Goal: Information Seeking & Learning: Learn about a topic

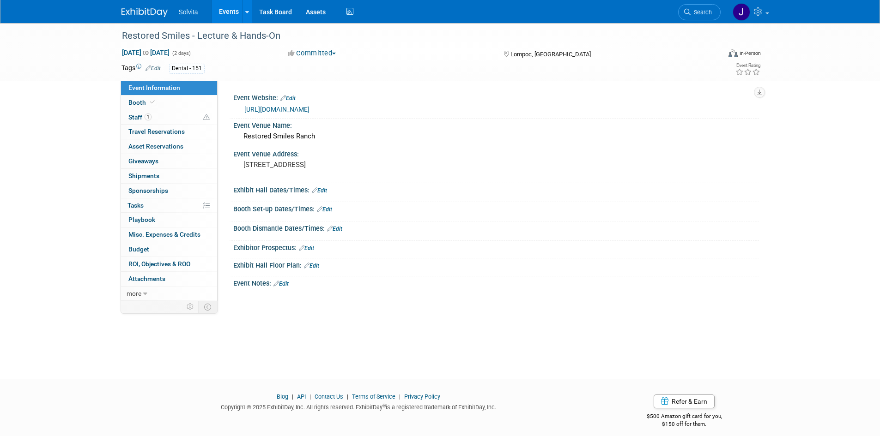
click at [144, 10] on img at bounding box center [144, 12] width 46 height 9
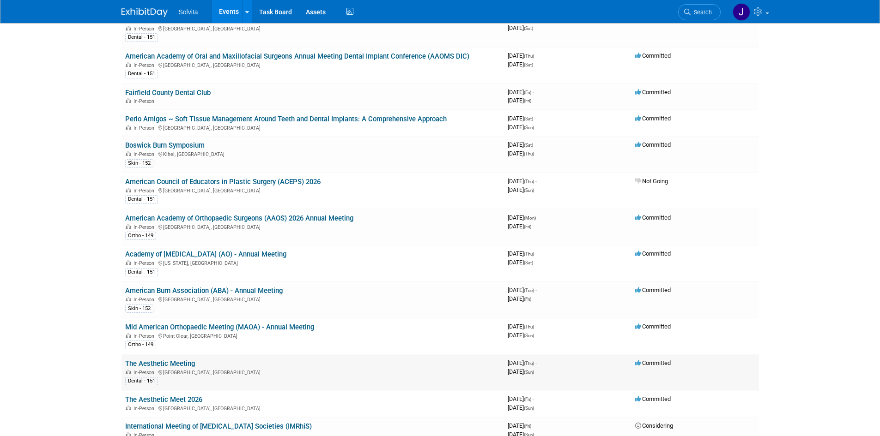
scroll to position [970, 0]
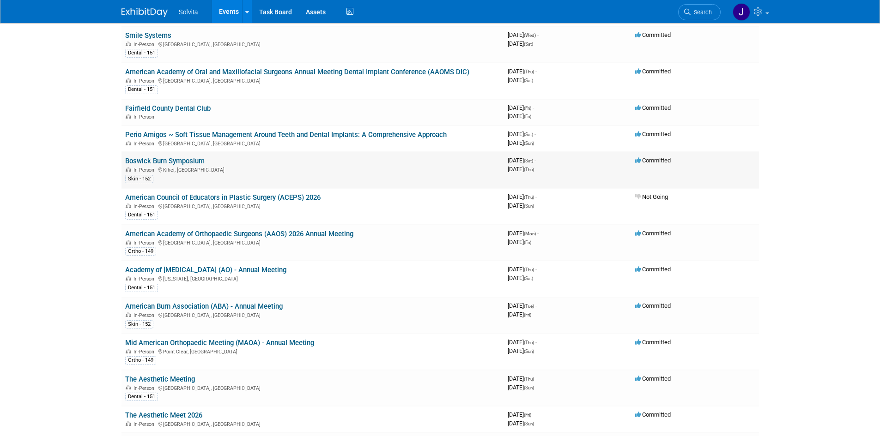
click at [164, 160] on link "Boswick Burn Symposium" at bounding box center [164, 161] width 79 height 8
click at [207, 234] on link "American Academy of Orthopaedic Surgeons (AAOS) 2026 Annual Meeting" at bounding box center [239, 234] width 228 height 8
click at [242, 267] on link "Academy of [MEDICAL_DATA] (AO) - Annual Meeting" at bounding box center [205, 270] width 161 height 8
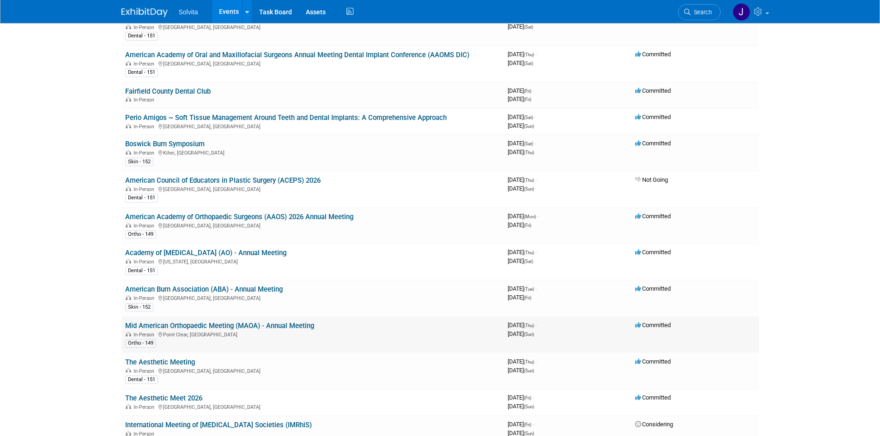
scroll to position [1016, 0]
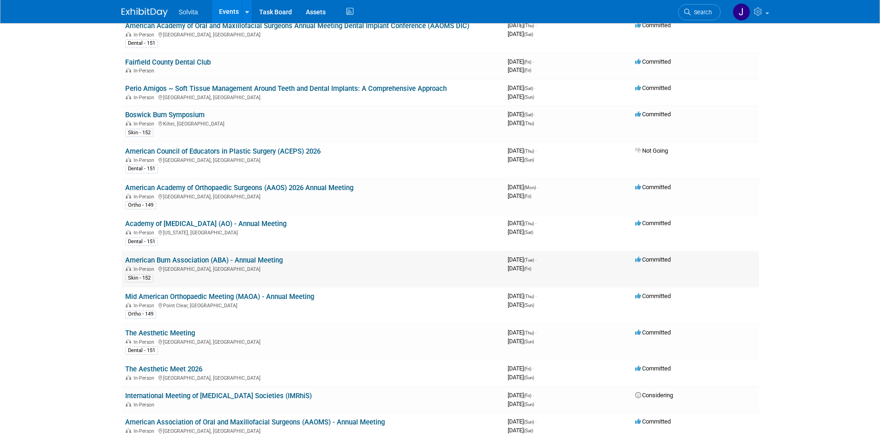
click at [207, 260] on link "American Burn Association (ABA) - Annual Meeting" at bounding box center [203, 260] width 157 height 8
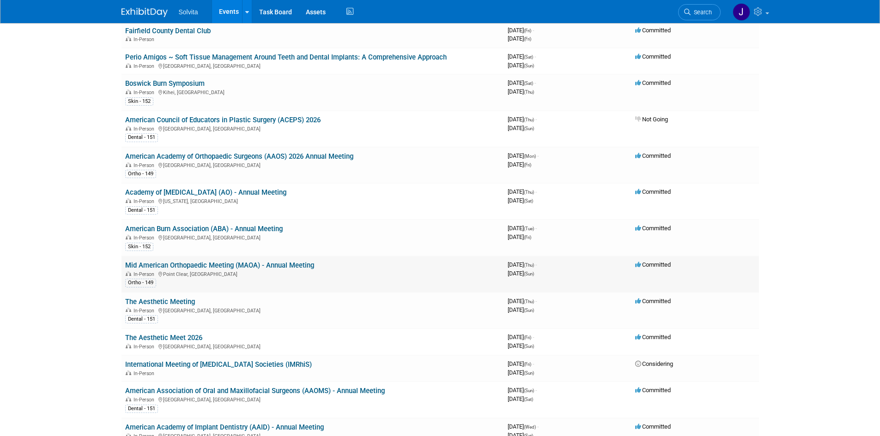
scroll to position [1062, 0]
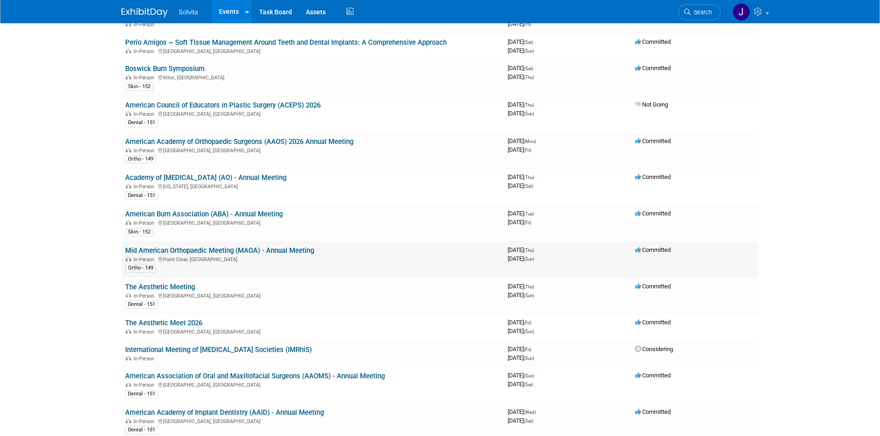
click at [209, 252] on link "Mid American Orthopaedic Meeting (MAOA) - Annual Meeting" at bounding box center [219, 251] width 189 height 8
click at [180, 286] on link "The Aesthetic Meeting" at bounding box center [160, 287] width 70 height 8
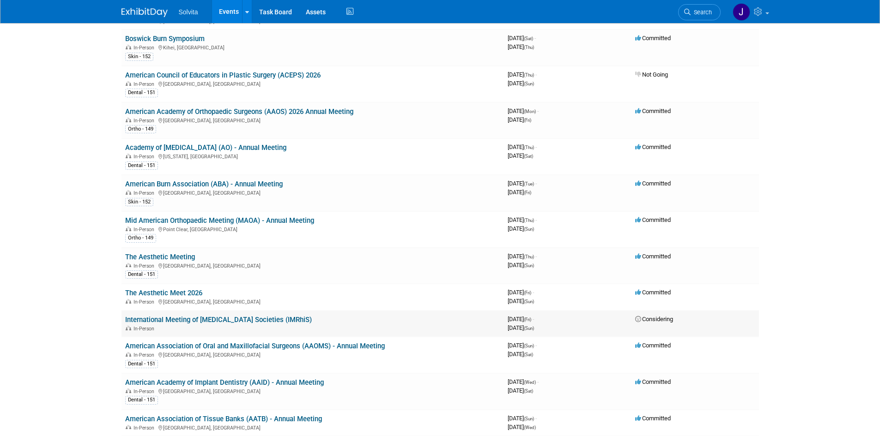
scroll to position [1108, 0]
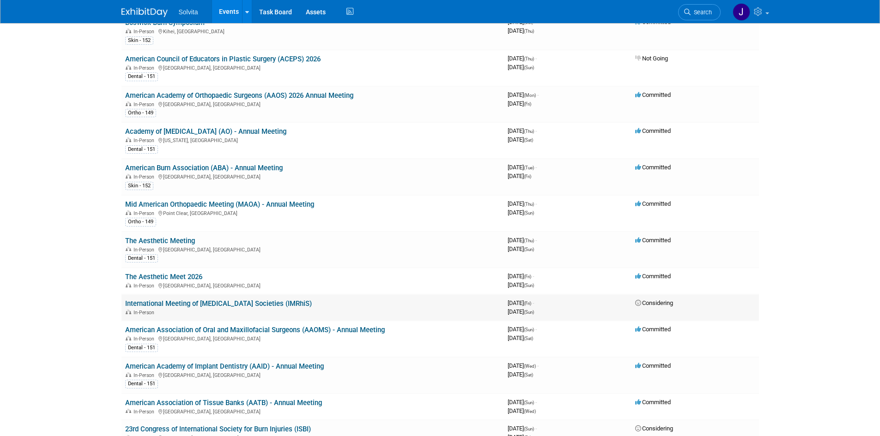
click at [164, 303] on link "International Meeting of [MEDICAL_DATA] Societies (IMRhiS)" at bounding box center [218, 304] width 187 height 8
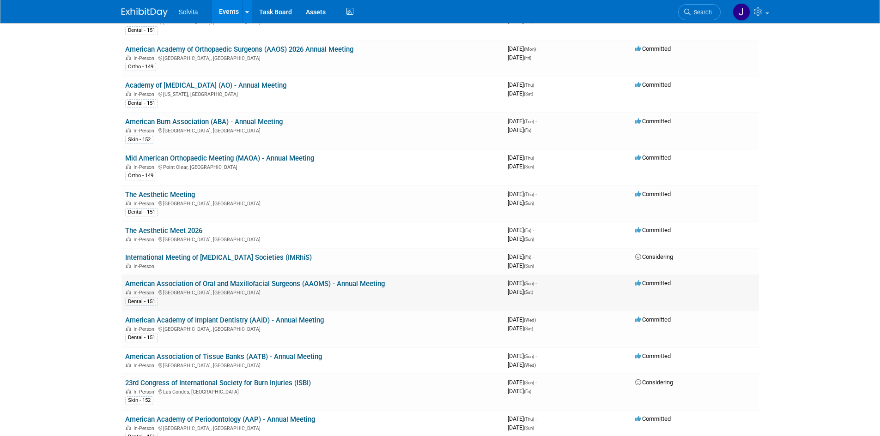
click at [205, 286] on link "American Association of Oral and Maxillofacial Surgeons (AAOMS) - Annual Meeting" at bounding box center [254, 284] width 259 height 8
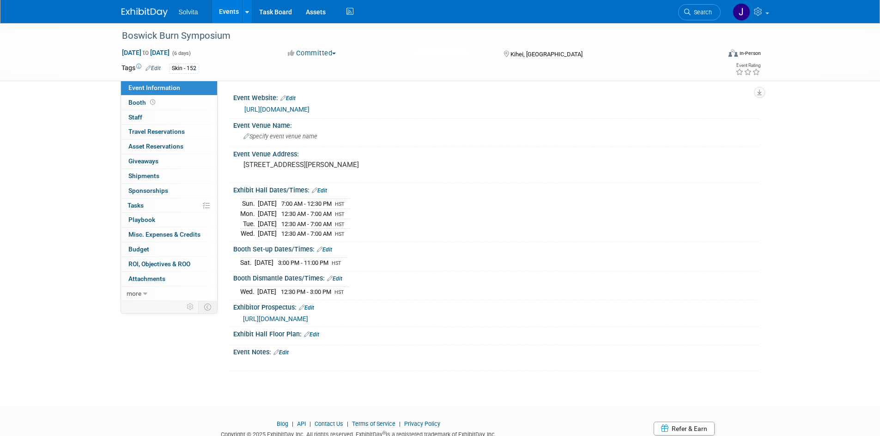
click at [262, 109] on link "https://jabmauisymposium.com/" at bounding box center [276, 109] width 65 height 7
drag, startPoint x: 241, startPoint y: 166, endPoint x: 307, endPoint y: 174, distance: 66.1
click at [307, 174] on div "3700 Wailea Alanui Dr Wailea HI 96753" at bounding box center [342, 168] width 205 height 21
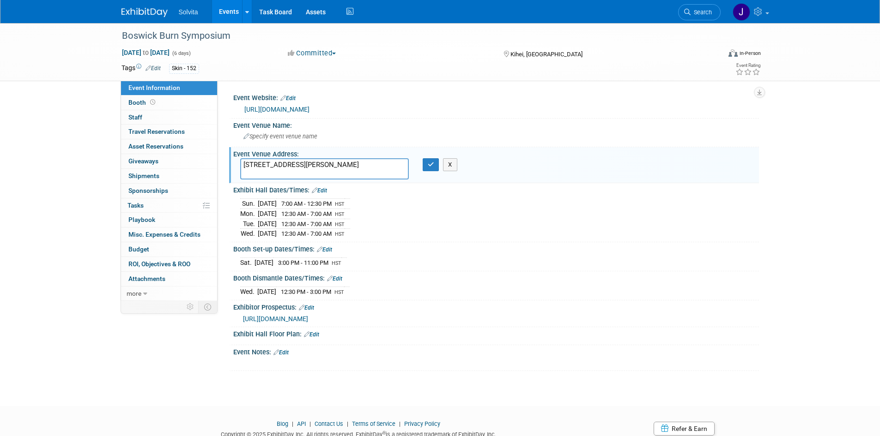
drag, startPoint x: 307, startPoint y: 174, endPoint x: 222, endPoint y: 159, distance: 86.2
click at [222, 159] on div "Event Website: Edit https://jabmauisymposium.com/ Event Venue Name: Specify eve…" at bounding box center [487, 191] width 541 height 220
drag, startPoint x: 109, startPoint y: 131, endPoint x: 105, endPoint y: 116, distance: 14.9
click at [109, 131] on div "Boswick Burn Symposium Jan 24, 2026 to Jan 29, 2026 (6 days) Jan 24, 2026 to Ja…" at bounding box center [440, 206] width 880 height 367
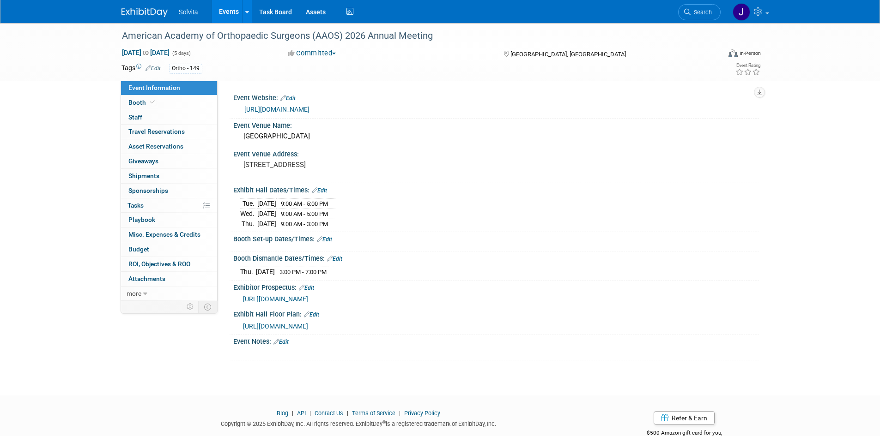
click at [294, 111] on link "https://www.aaos.org/annual/" at bounding box center [276, 109] width 65 height 7
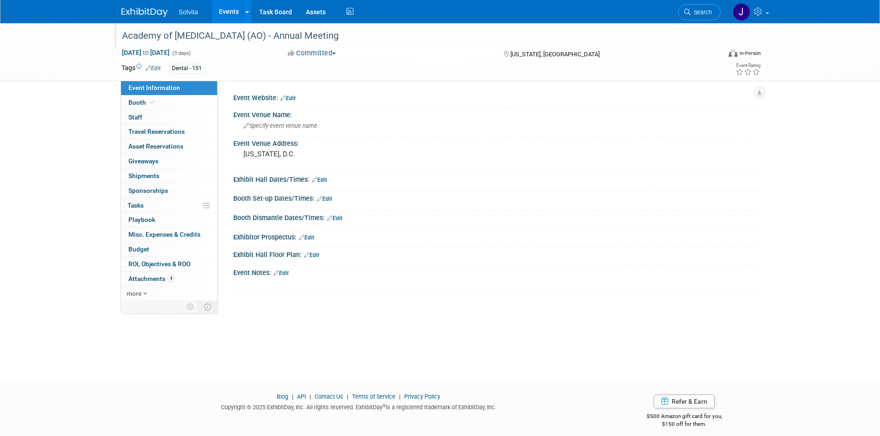
click at [211, 28] on div "Academy of [MEDICAL_DATA] (AO) - Annual Meeting" at bounding box center [413, 36] width 588 height 17
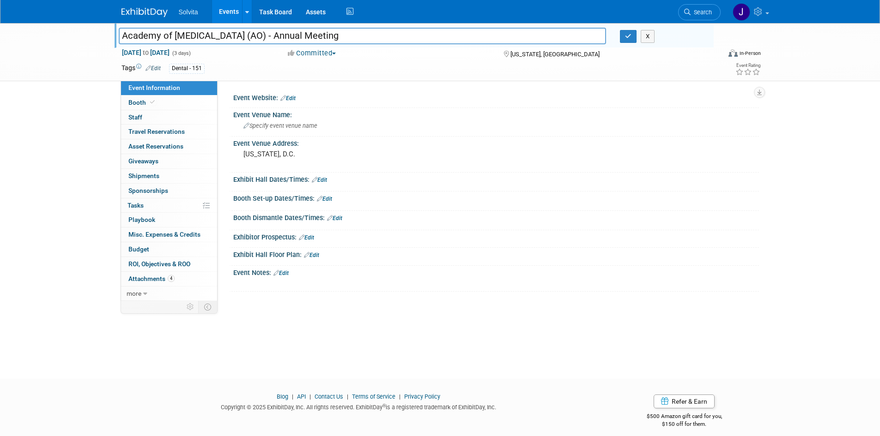
drag, startPoint x: 361, startPoint y: 36, endPoint x: 67, endPoint y: 36, distance: 293.6
click at [67, 36] on div "Academy of Osseointegration (AO) - Annual Meeting Academy of Osseointegration (…" at bounding box center [440, 52] width 880 height 58
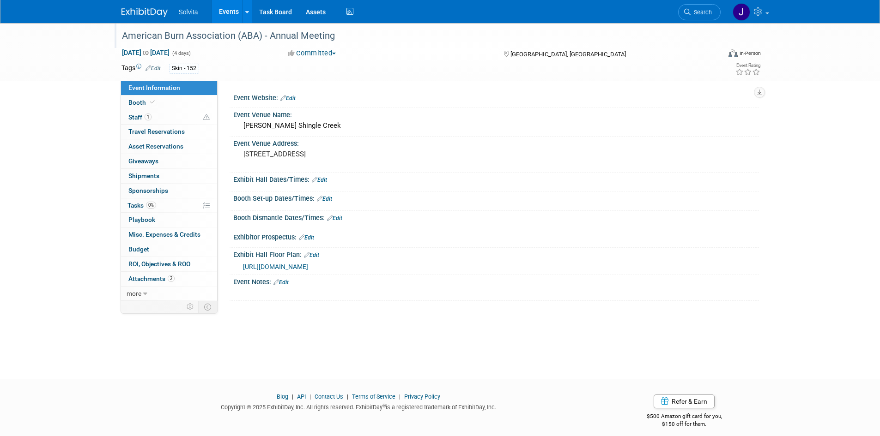
click at [146, 41] on div "American Burn Association (ABA) - Annual Meeting" at bounding box center [413, 36] width 588 height 17
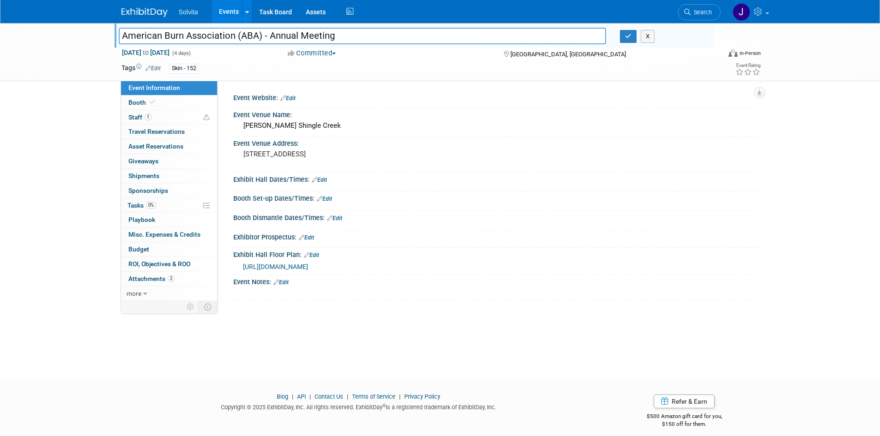
drag, startPoint x: 346, startPoint y: 31, endPoint x: 18, endPoint y: 54, distance: 329.0
click at [18, 54] on div "American Burn Association (ABA) - Annual Meeting American Burn Association (ABA…" at bounding box center [440, 52] width 880 height 58
click at [69, 141] on div "American Burn Association (ABA) - Annual Meeting American Burn Association (ABA…" at bounding box center [440, 192] width 880 height 339
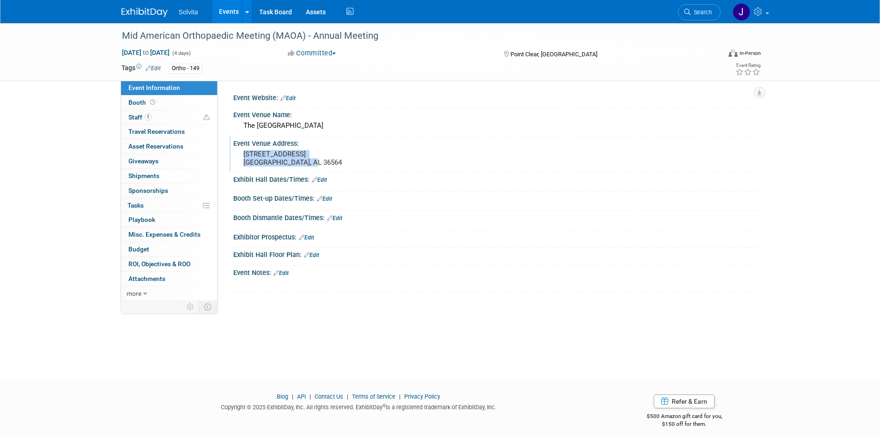
drag, startPoint x: 241, startPoint y: 155, endPoint x: 316, endPoint y: 165, distance: 75.9
click at [316, 165] on div "One Grand Blvd. Point Clear, AL 36564" at bounding box center [342, 158] width 205 height 21
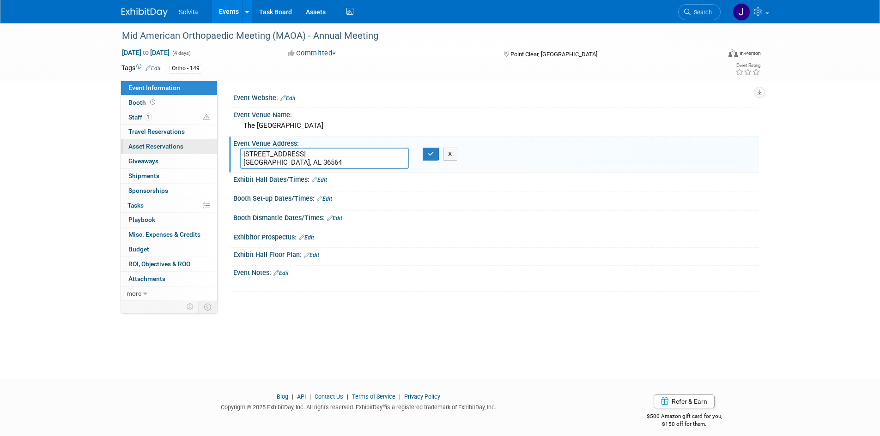
drag, startPoint x: 316, startPoint y: 165, endPoint x: 200, endPoint y: 148, distance: 117.1
click at [200, 148] on div "Event Information Event Info Booth Booth 1 Staff 1 Staff 0 Travel Reservations …" at bounding box center [440, 162] width 651 height 278
drag, startPoint x: 72, startPoint y: 166, endPoint x: 85, endPoint y: 152, distance: 19.0
click at [72, 166] on div "Mid American Orthopaedic Meeting (MAOA) - Annual Meeting Apr 16, 2026 to Apr 19…" at bounding box center [440, 192] width 880 height 339
click at [332, 31] on div "Mid American Orthopaedic Meeting (MAOA) - Annual Meeting" at bounding box center [413, 36] width 588 height 17
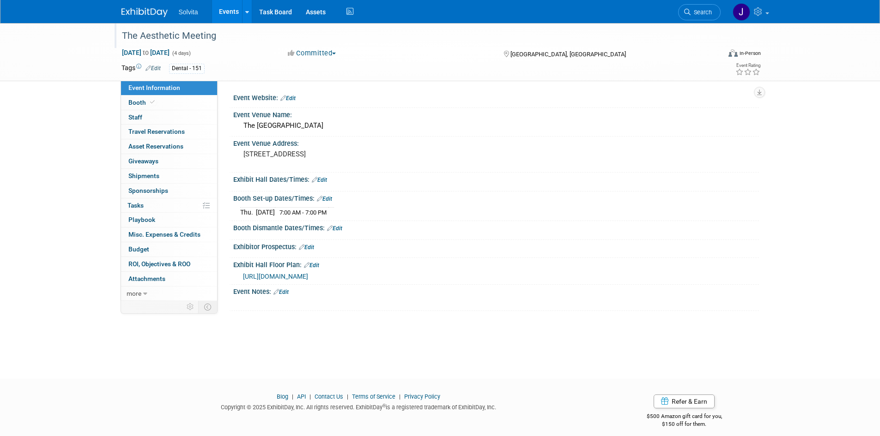
click at [184, 36] on div "The Aesthetic Meeting" at bounding box center [413, 36] width 588 height 17
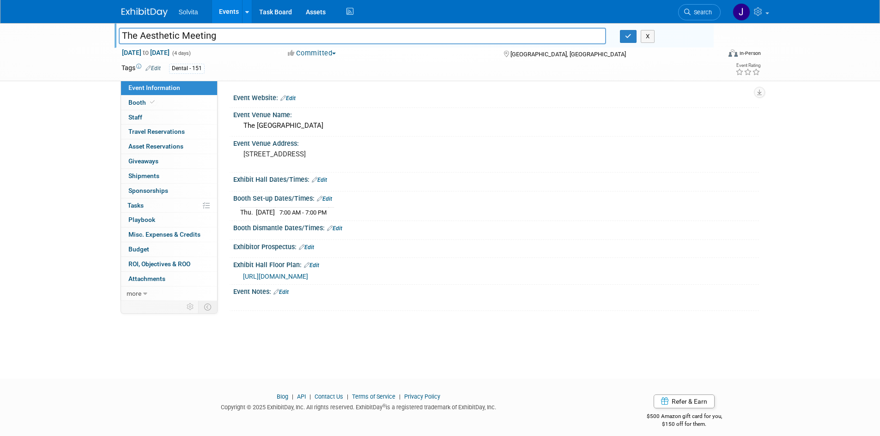
drag, startPoint x: 118, startPoint y: 35, endPoint x: 27, endPoint y: 30, distance: 90.6
click at [27, 30] on div "The Aesthetic Meeting The Aesthetic Meeting X [DATE] to [DATE] (4 days) [DATE] …" at bounding box center [440, 52] width 880 height 58
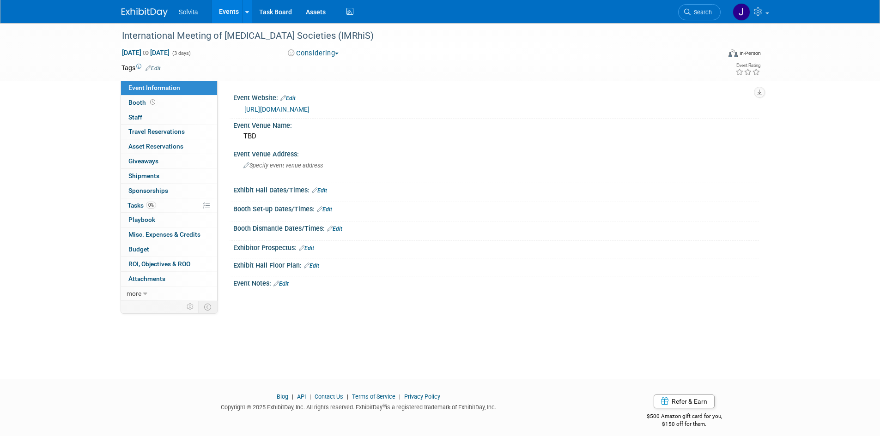
click at [272, 106] on link "https://www.imrhis.org/" at bounding box center [276, 109] width 65 height 7
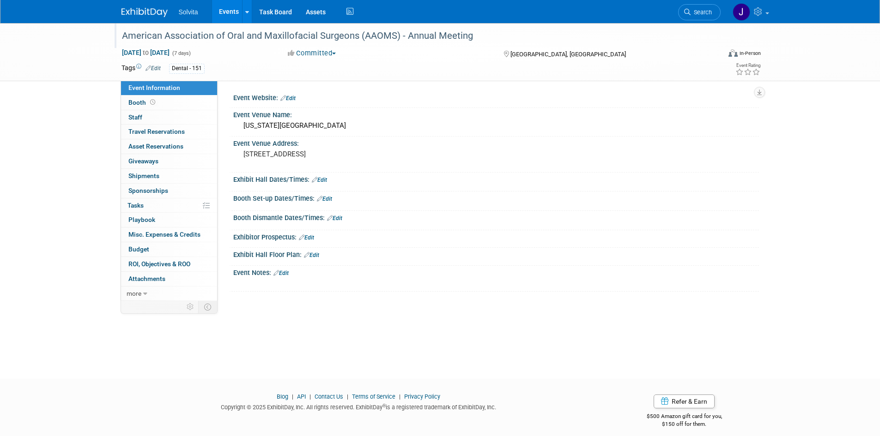
click at [364, 30] on div "American Association of Oral and Maxillofacial Surgeons (AAOMS) - Annual Meeting" at bounding box center [413, 36] width 588 height 17
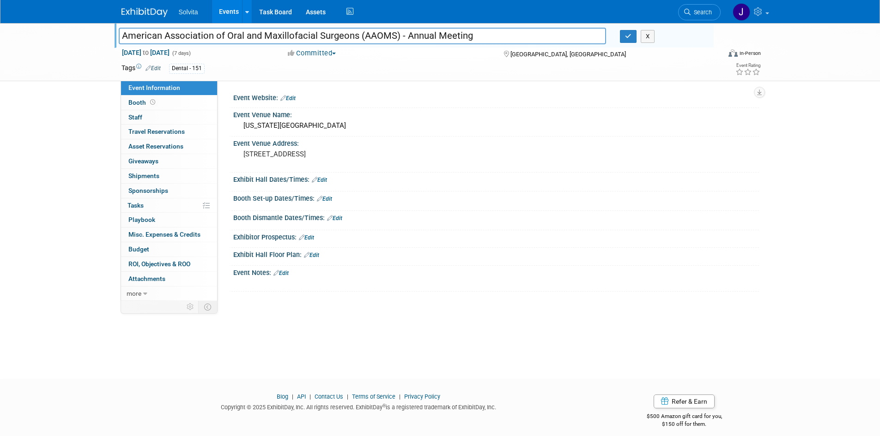
drag, startPoint x: 512, startPoint y: 32, endPoint x: 122, endPoint y: 28, distance: 389.7
click at [122, 28] on input "American Association of Oral and Maxillofacial Surgeons (AAOMS) - Annual Meeting" at bounding box center [363, 36] width 488 height 16
click at [88, 137] on div "American Association of Oral and Maxillofacial Surgeons (AAOMS) - Annual Meetin…" at bounding box center [440, 192] width 880 height 339
